Goal: Task Accomplishment & Management: Manage account settings

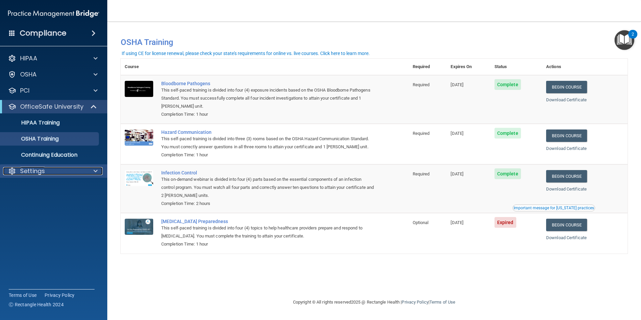
click at [30, 171] on p "Settings" at bounding box center [32, 171] width 25 height 8
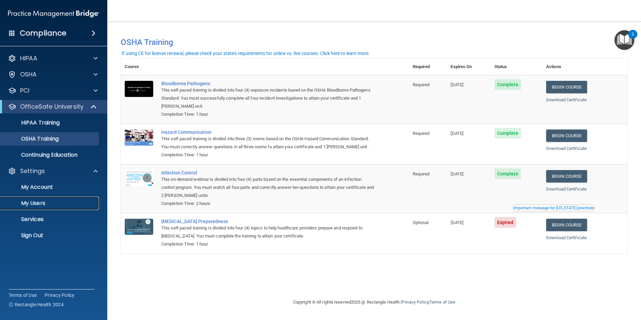
click at [34, 205] on p "My Users" at bounding box center [49, 203] width 91 height 7
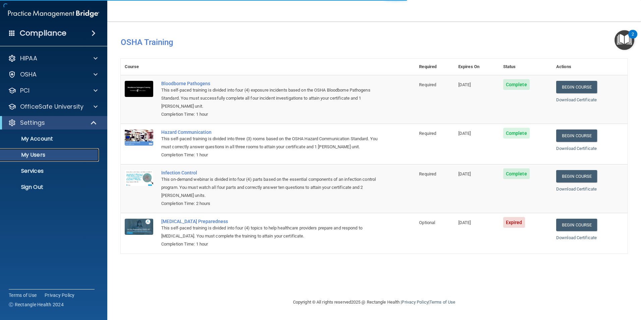
select select "20"
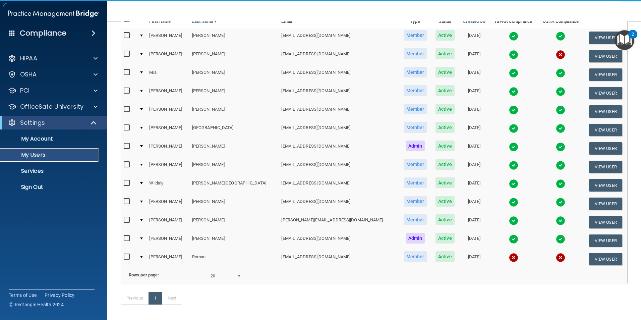
scroll to position [106, 0]
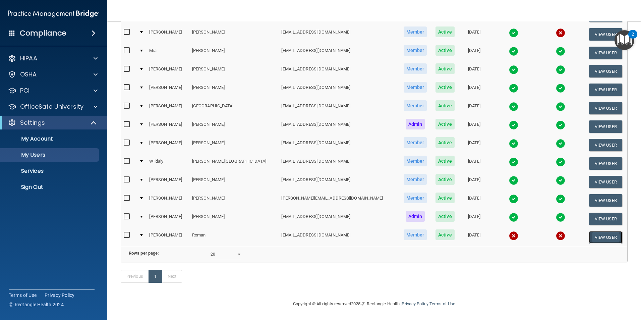
click at [592, 231] on button "View User" at bounding box center [605, 237] width 33 height 12
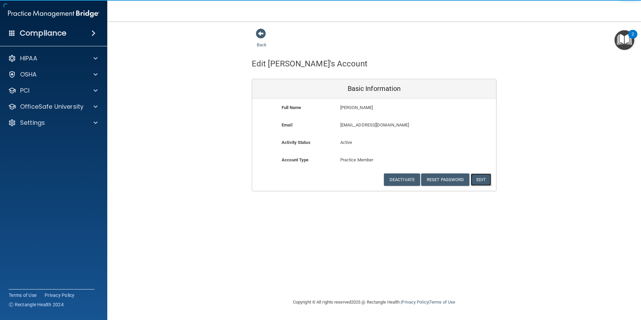
click at [481, 179] on button "Edit" at bounding box center [480, 179] width 20 height 12
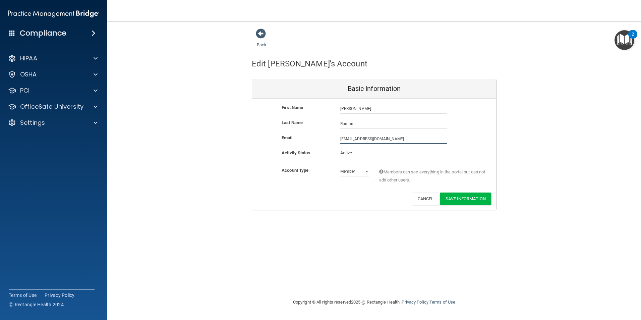
click at [349, 140] on input "[EMAIL_ADDRESS][DOMAIN_NAME]" at bounding box center [393, 139] width 107 height 10
type input "[EMAIL_ADDRESS][DOMAIN_NAME]"
click at [457, 198] on button "Save Information" at bounding box center [465, 200] width 51 height 12
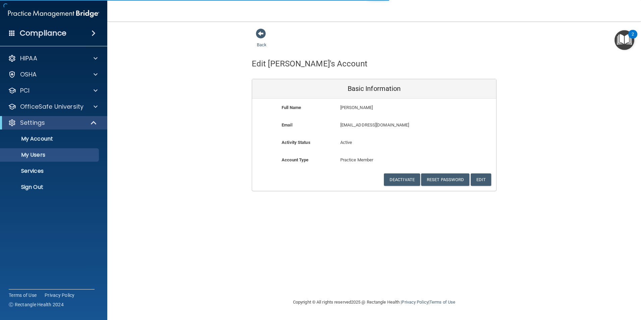
select select "20"
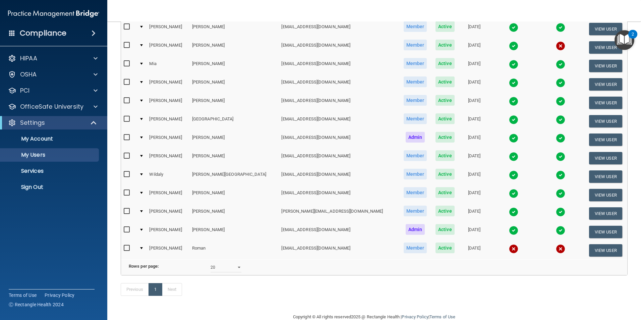
scroll to position [132, 0]
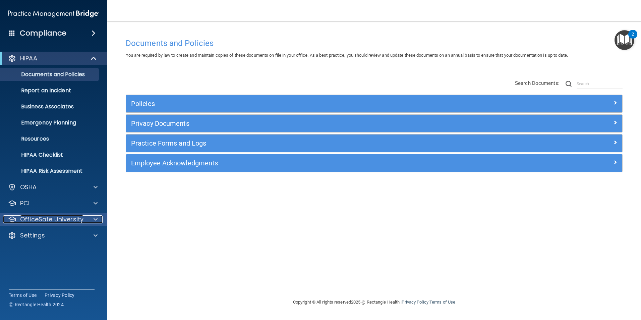
click at [51, 219] on p "OfficeSafe University" at bounding box center [51, 219] width 63 height 8
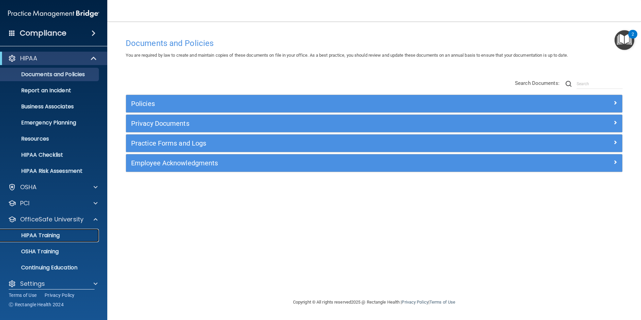
click at [54, 233] on p "HIPAA Training" at bounding box center [31, 235] width 55 height 7
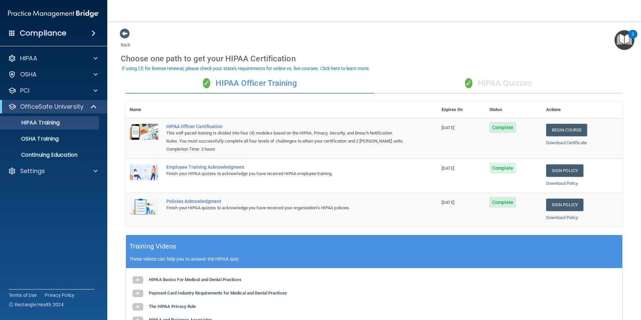
click at [508, 87] on div "✓ HIPAA Quizzes" at bounding box center [498, 83] width 248 height 20
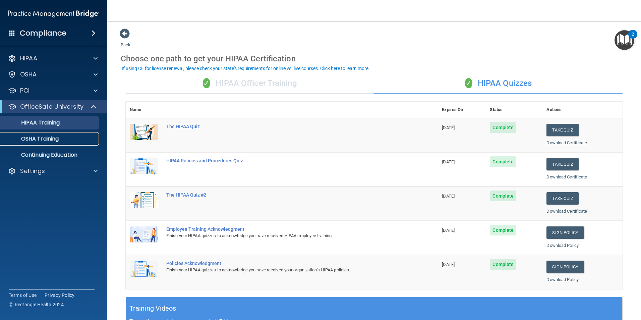
click at [38, 139] on p "OSHA Training" at bounding box center [31, 138] width 54 height 7
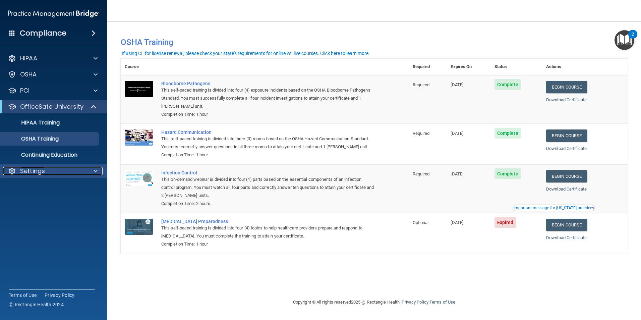
click at [36, 172] on p "Settings" at bounding box center [32, 171] width 25 height 8
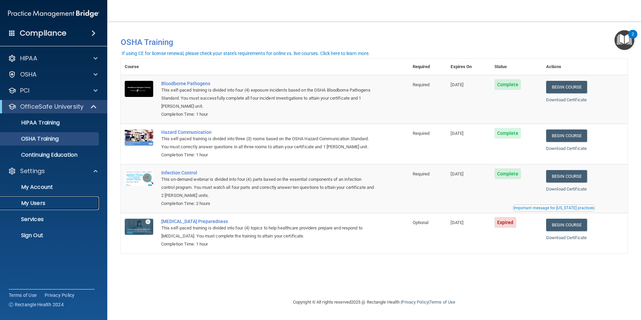
click at [37, 203] on p "My Users" at bounding box center [49, 203] width 91 height 7
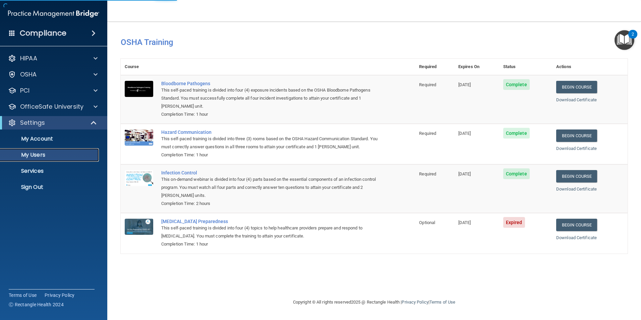
select select "20"
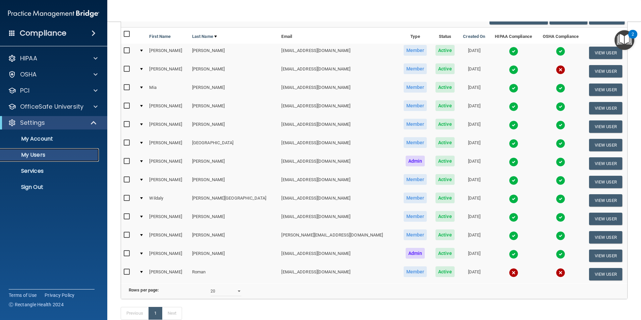
scroll to position [106, 0]
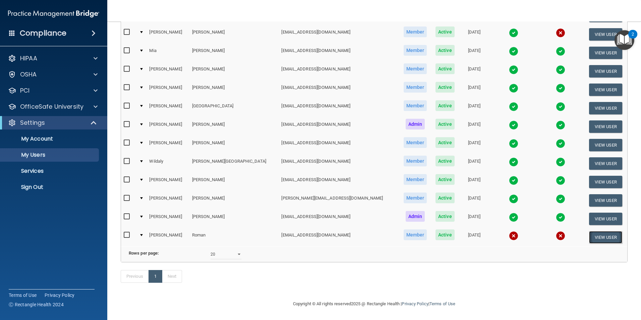
click at [592, 231] on button "View User" at bounding box center [605, 237] width 33 height 12
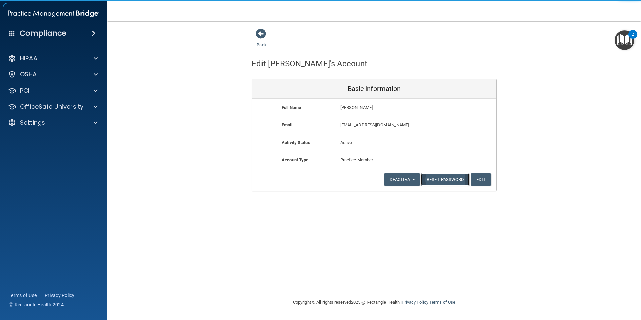
click at [444, 182] on button "Reset Password" at bounding box center [445, 179] width 48 height 12
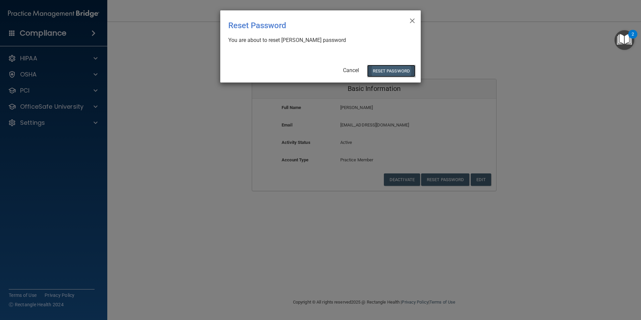
click at [394, 73] on button "Reset Password" at bounding box center [391, 71] width 48 height 12
